Goal: Check status: Check status

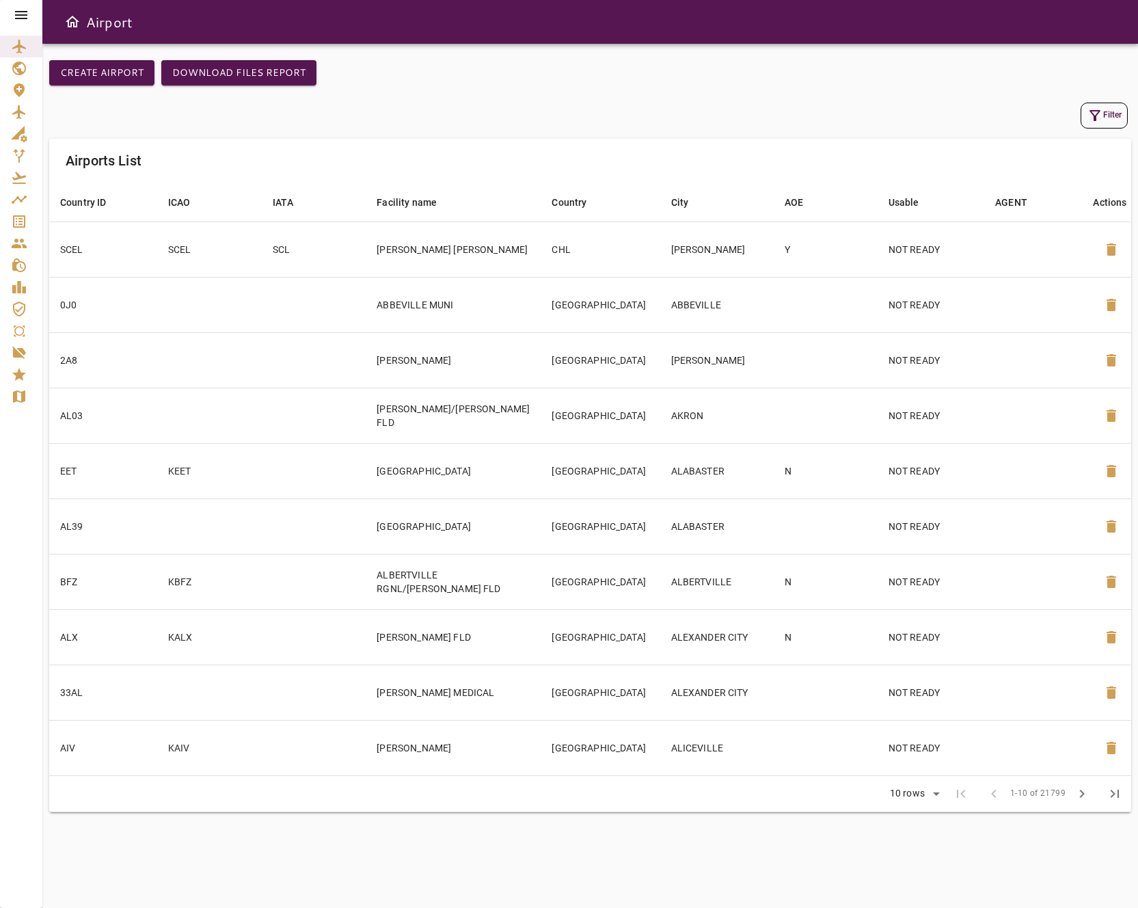
click at [15, 16] on icon at bounding box center [21, 15] width 16 height 16
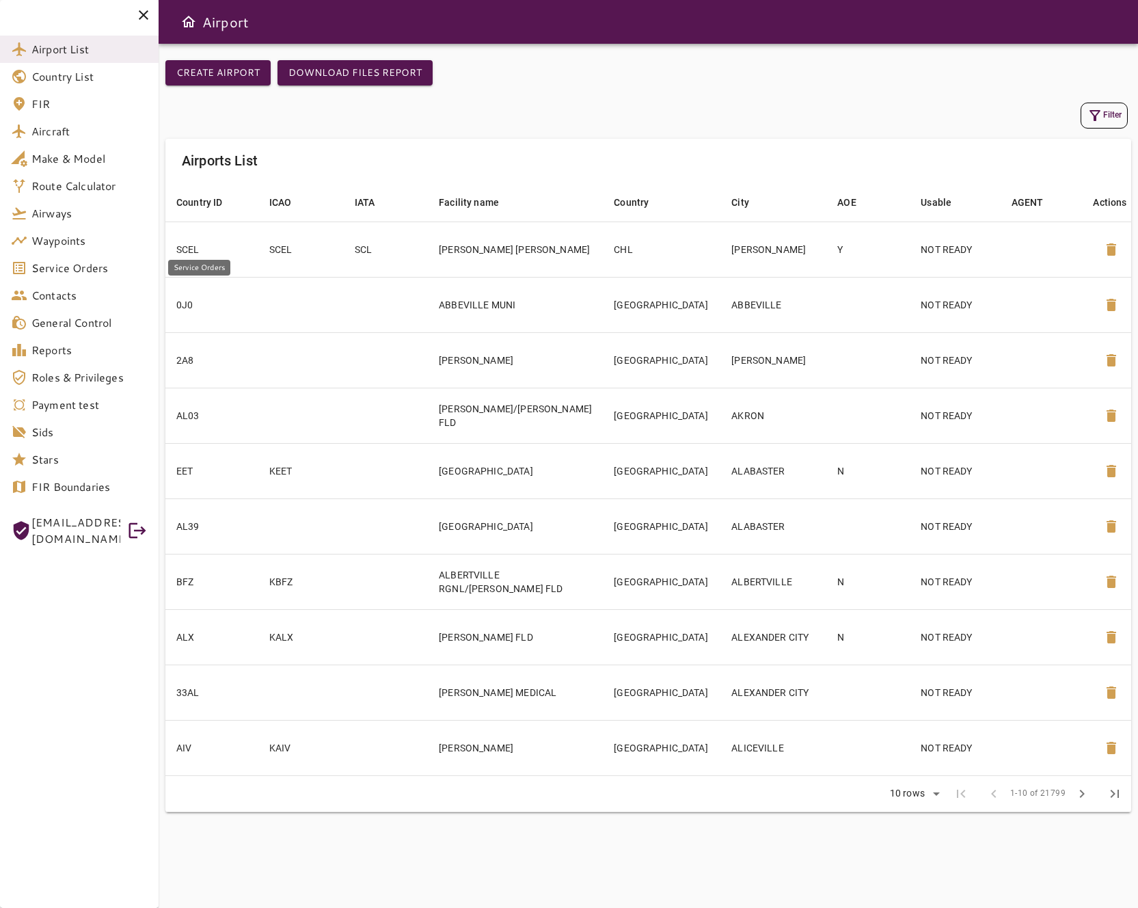
click at [92, 271] on span "Service Orders" at bounding box center [89, 268] width 116 height 16
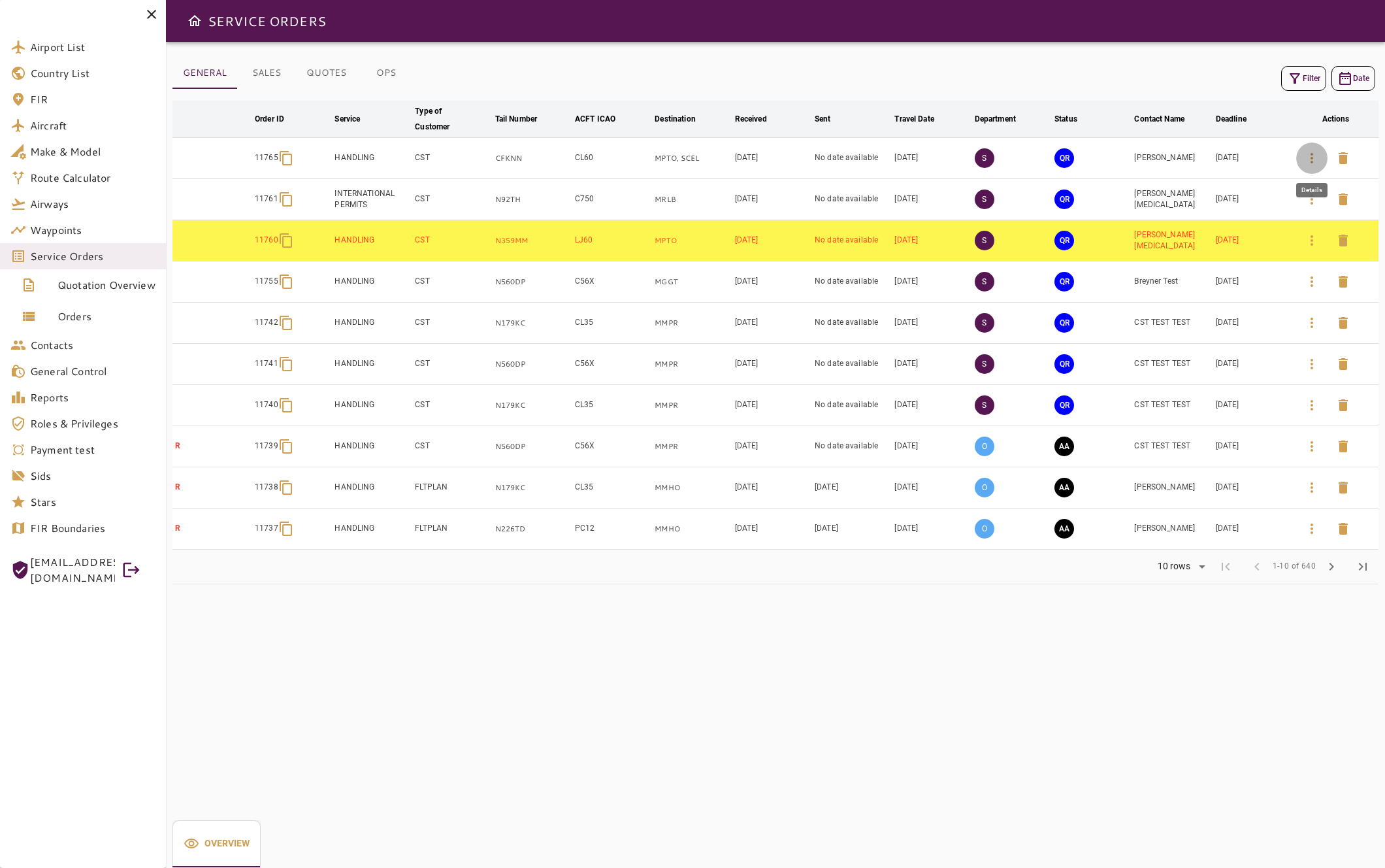
click at [1087, 159] on icon "button" at bounding box center [1311, 158] width 15 height 15
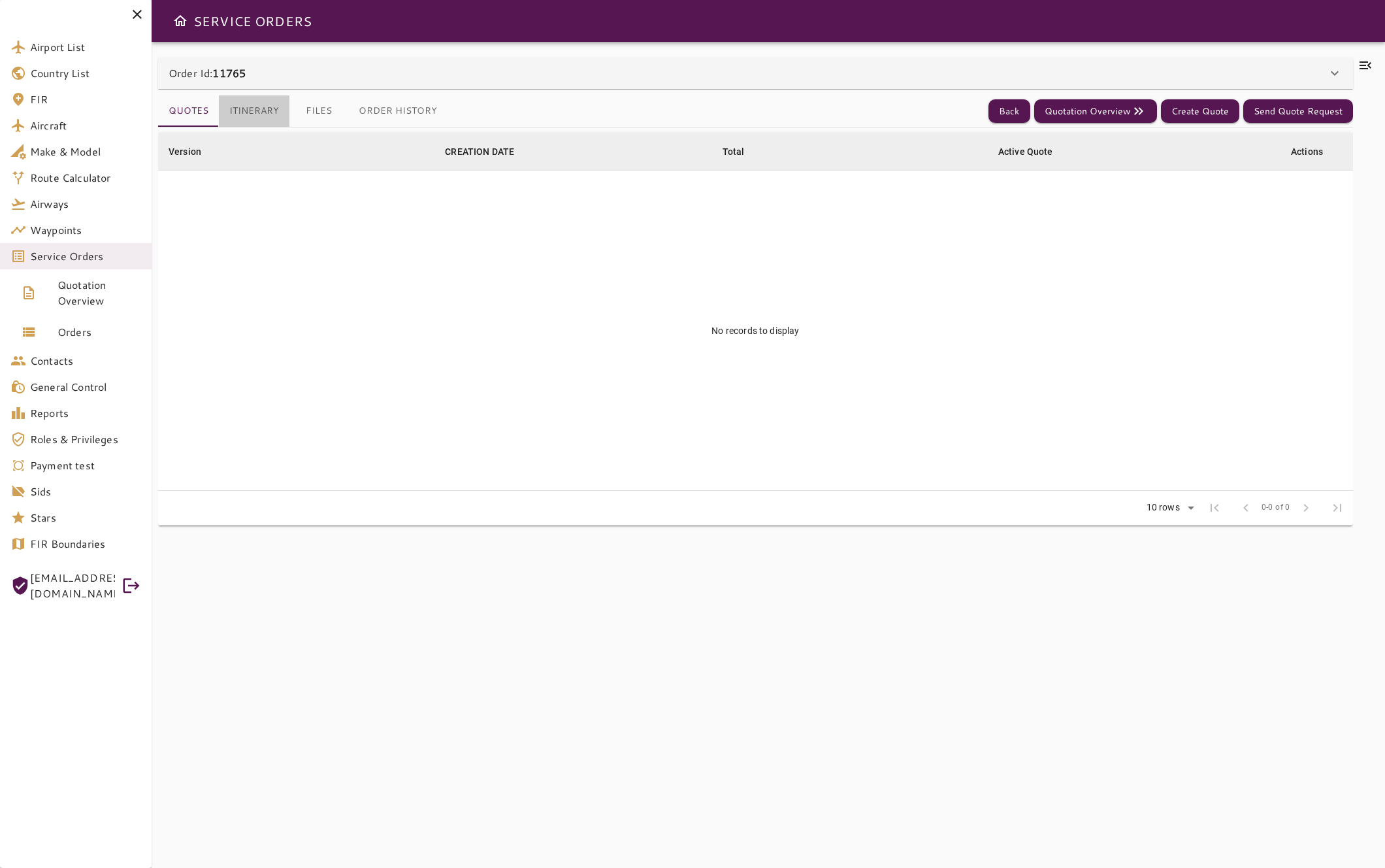
click at [273, 115] on button "Itinerary" at bounding box center [254, 111] width 71 height 32
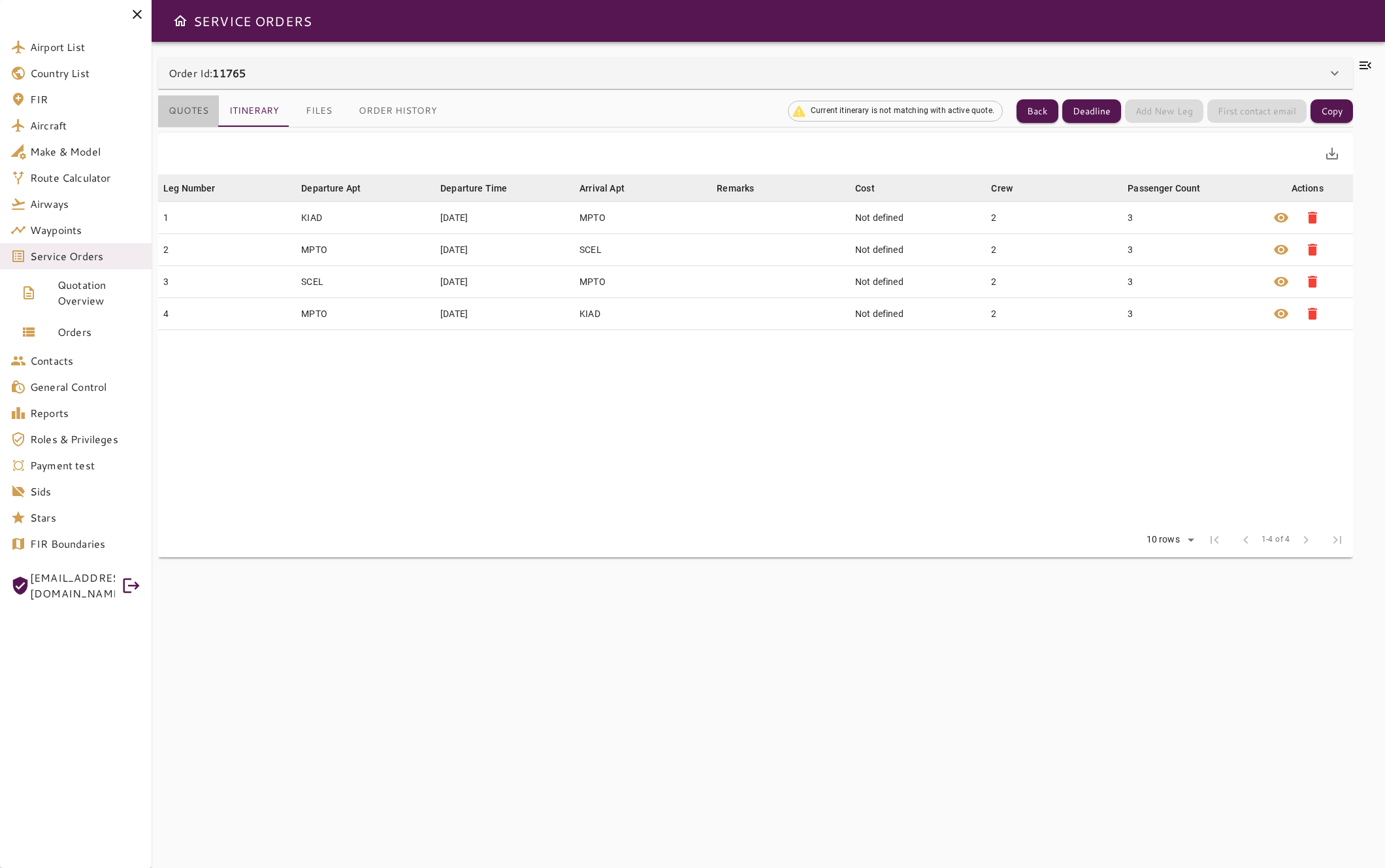
click at [204, 110] on button "Quotes" at bounding box center [188, 111] width 61 height 32
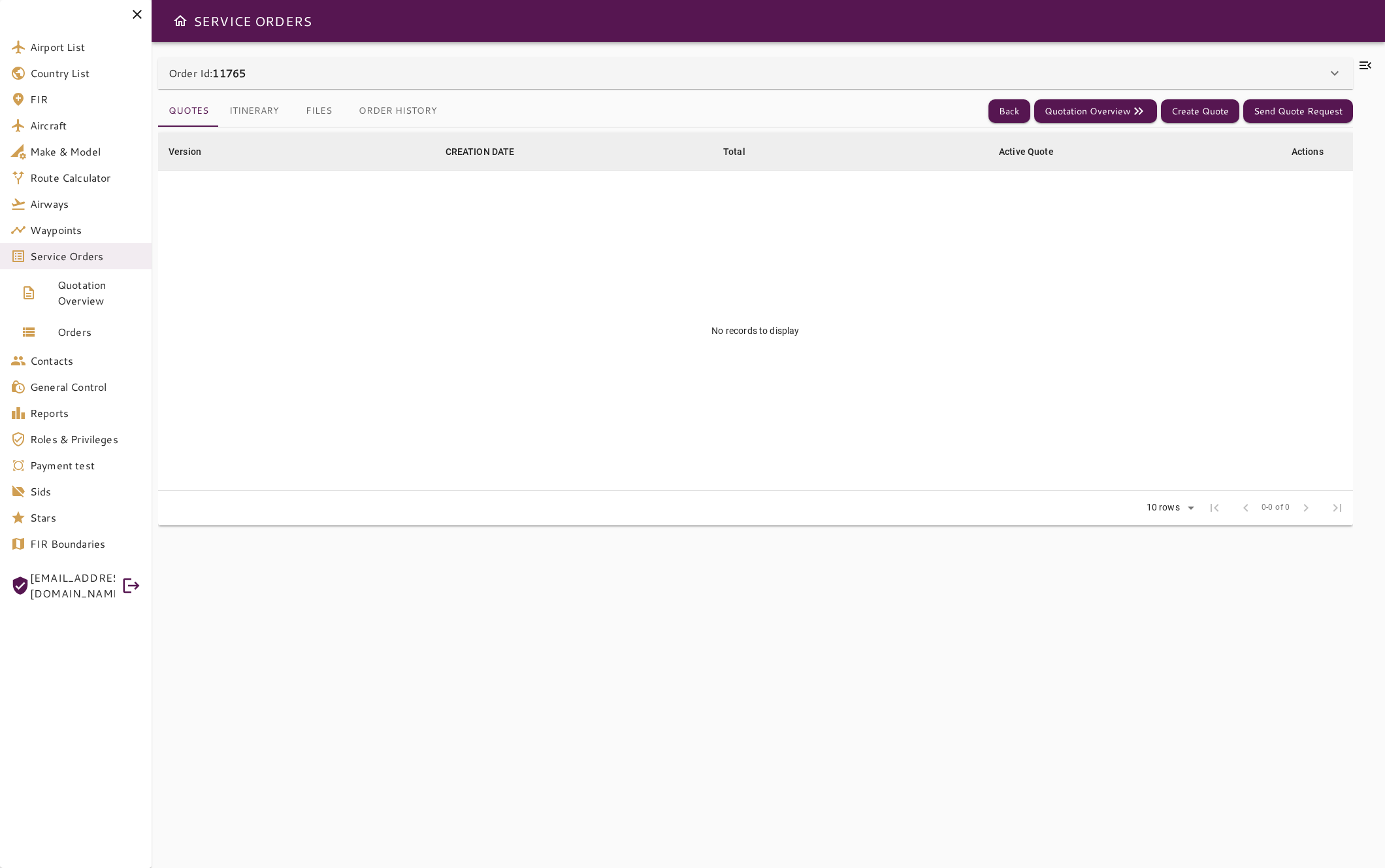
click at [268, 108] on button "Itinerary" at bounding box center [254, 111] width 71 height 32
